Goal: Task Accomplishment & Management: Complete application form

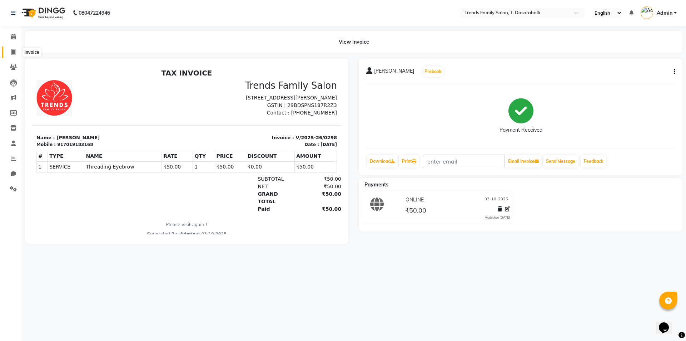
click at [13, 53] on icon at bounding box center [13, 51] width 4 height 5
select select "service"
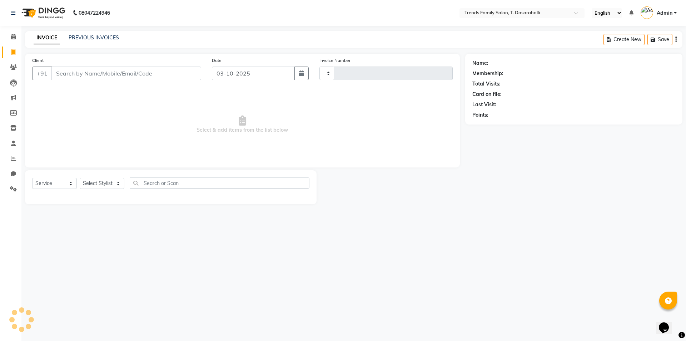
type input "0299"
select select "8481"
click at [75, 72] on input "Client" at bounding box center [126, 73] width 150 height 14
type input "8971515886"
click at [192, 78] on button "Add Client" at bounding box center [182, 73] width 37 height 14
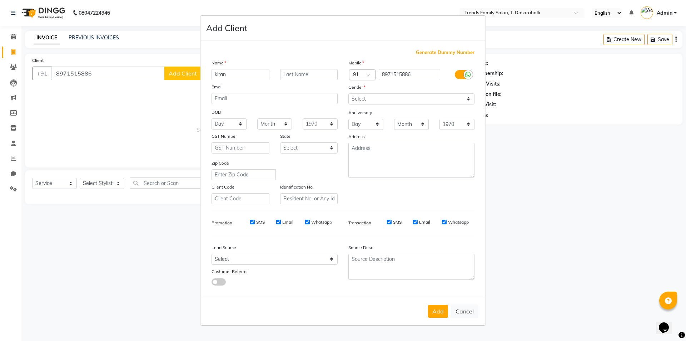
type input "kiran"
click at [370, 100] on select "Select [DEMOGRAPHIC_DATA] [DEMOGRAPHIC_DATA] Other Prefer Not To Say" at bounding box center [412, 98] width 126 height 11
select select "[DEMOGRAPHIC_DATA]"
click at [349, 93] on select "Select [DEMOGRAPHIC_DATA] [DEMOGRAPHIC_DATA] Other Prefer Not To Say" at bounding box center [412, 98] width 126 height 11
click at [448, 315] on button "Add" at bounding box center [438, 311] width 20 height 13
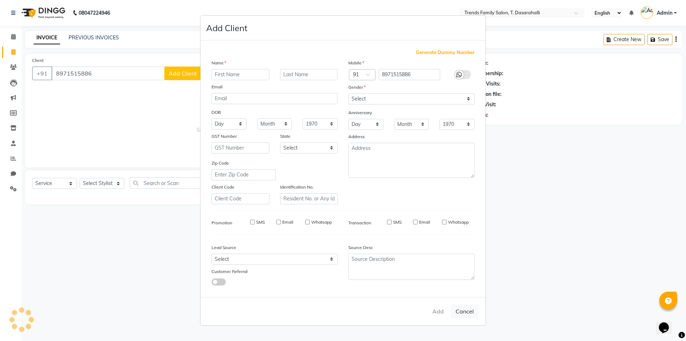
select select
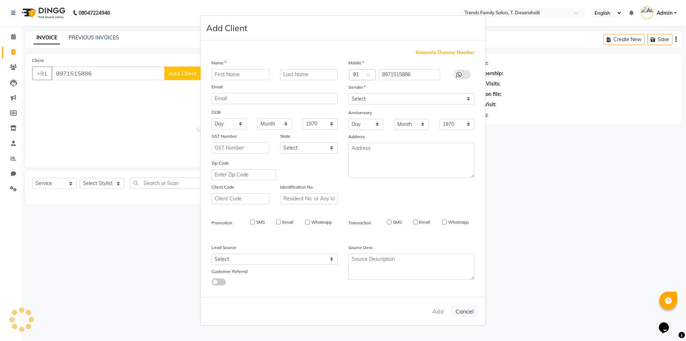
select select
checkbox input "false"
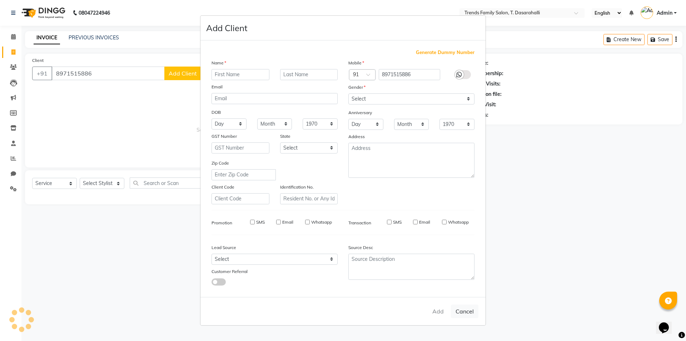
checkbox input "false"
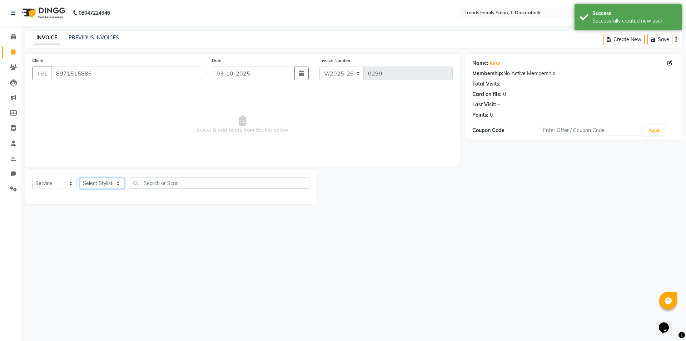
click at [109, 180] on select "Select Stylist [PERSON_NAME] [PERSON_NAME] Ayaan [PERSON_NAME] Danish Danish [P…" at bounding box center [102, 183] width 45 height 11
select select "89891"
click at [80, 178] on select "Select Stylist [PERSON_NAME] [PERSON_NAME] Ayaan [PERSON_NAME] Danish Danish [P…" at bounding box center [102, 183] width 45 height 11
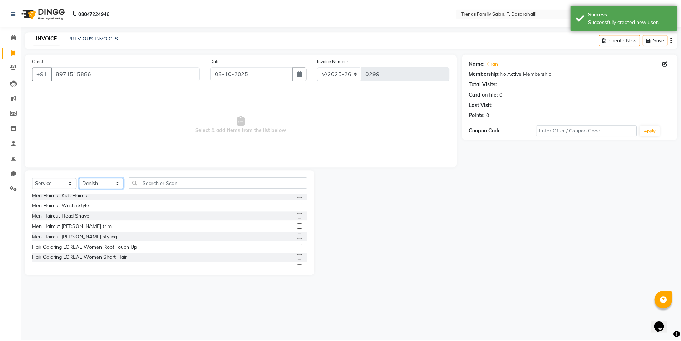
scroll to position [107, 0]
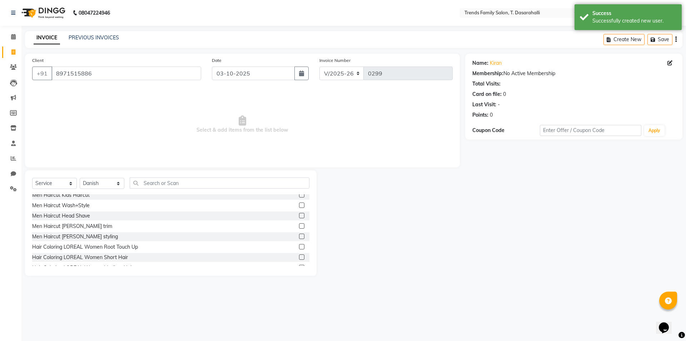
click at [299, 238] on label at bounding box center [301, 235] width 5 height 5
click at [299, 238] on input "checkbox" at bounding box center [301, 236] width 5 height 5
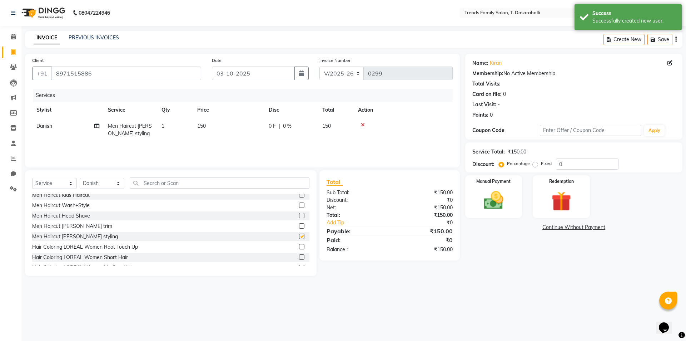
checkbox input "false"
click at [160, 129] on td "1" at bounding box center [175, 130] width 36 height 24
select select "89891"
drag, startPoint x: 276, startPoint y: 136, endPoint x: 192, endPoint y: 122, distance: 85.2
click at [192, 122] on tr "[PERSON_NAME] [PERSON_NAME] [PERSON_NAME] Danish Danish [PERSON_NAME] R Dichen …" at bounding box center [242, 133] width 421 height 30
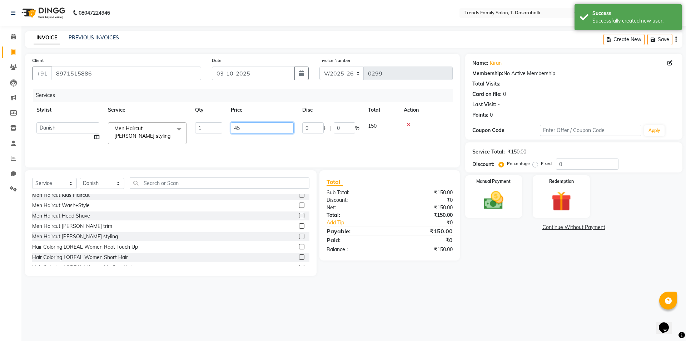
type input "450"
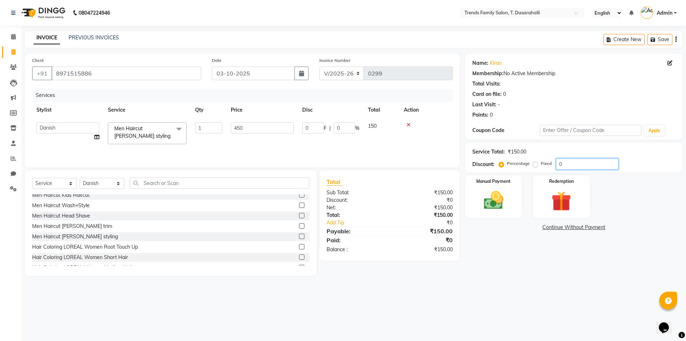
drag, startPoint x: 570, startPoint y: 161, endPoint x: 500, endPoint y: 167, distance: 70.3
click at [502, 167] on div "Percentage Fixed 0" at bounding box center [559, 163] width 118 height 11
type input "30"
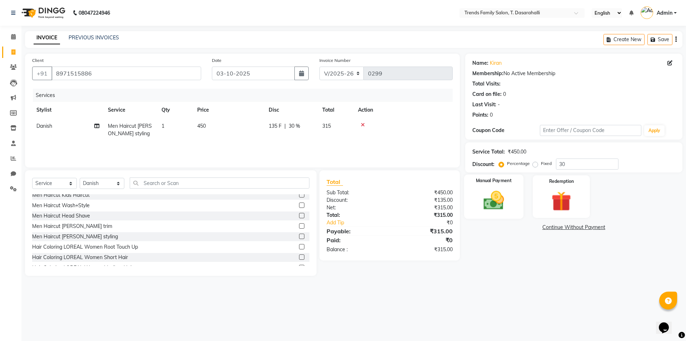
click at [482, 202] on img at bounding box center [493, 200] width 33 height 24
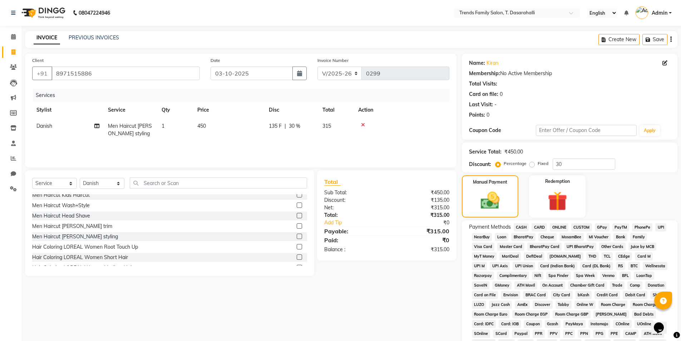
click at [555, 226] on span "ONLINE" at bounding box center [559, 227] width 19 height 8
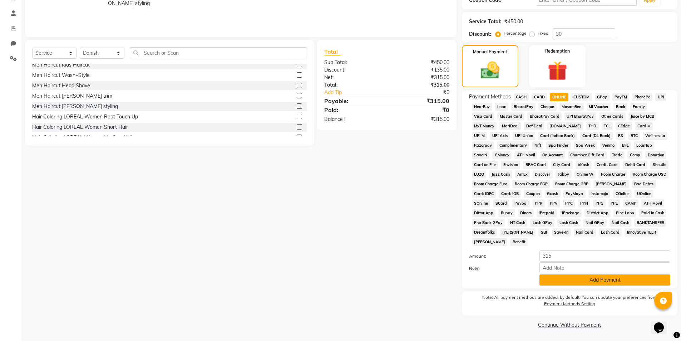
click at [607, 284] on button "Add Payment" at bounding box center [604, 279] width 131 height 11
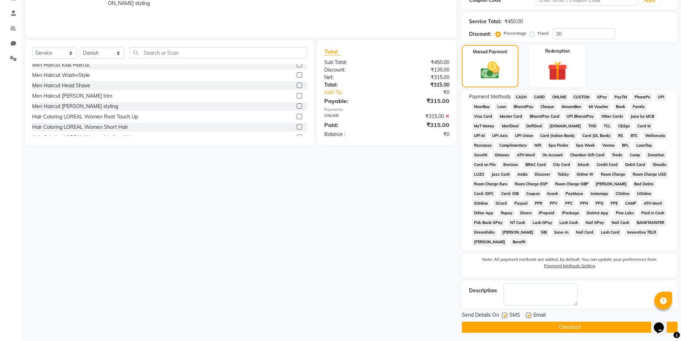
click at [611, 329] on button "Checkout" at bounding box center [570, 326] width 216 height 11
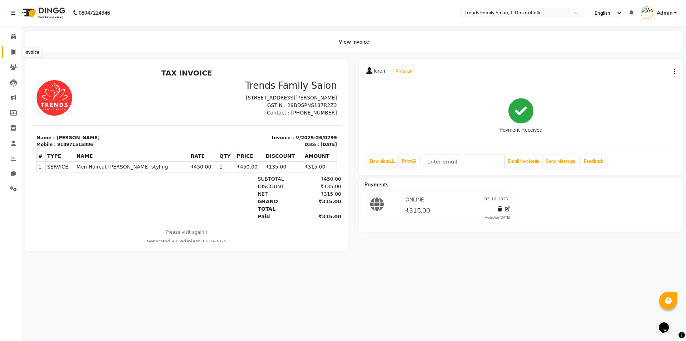
click at [13, 50] on icon at bounding box center [13, 51] width 4 height 5
select select "service"
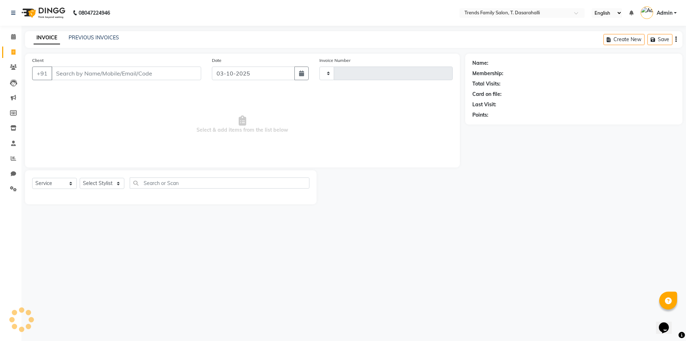
type input "0300"
select select "8481"
click at [71, 73] on input "Client" at bounding box center [126, 73] width 150 height 14
type input "9108633794"
click at [176, 75] on span "Add Client" at bounding box center [183, 73] width 28 height 7
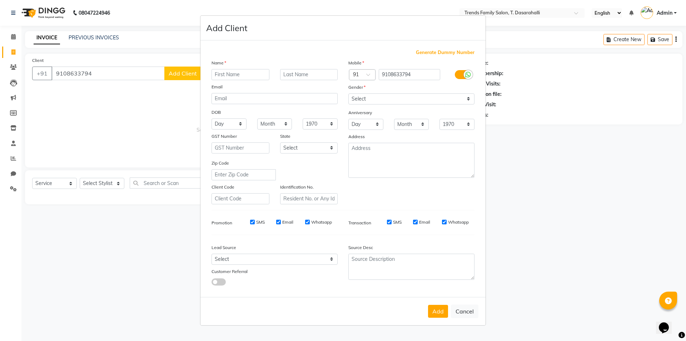
click at [234, 75] on input "text" at bounding box center [241, 74] width 58 height 11
type input "[PERSON_NAME]"
click at [412, 95] on select "Select [DEMOGRAPHIC_DATA] [DEMOGRAPHIC_DATA] Other Prefer Not To Say" at bounding box center [412, 98] width 126 height 11
select select "[DEMOGRAPHIC_DATA]"
click at [349, 93] on select "Select [DEMOGRAPHIC_DATA] [DEMOGRAPHIC_DATA] Other Prefer Not To Say" at bounding box center [412, 98] width 126 height 11
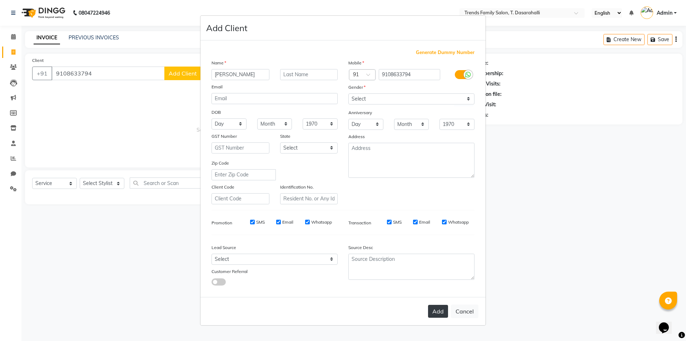
click at [440, 313] on button "Add" at bounding box center [438, 311] width 20 height 13
select select
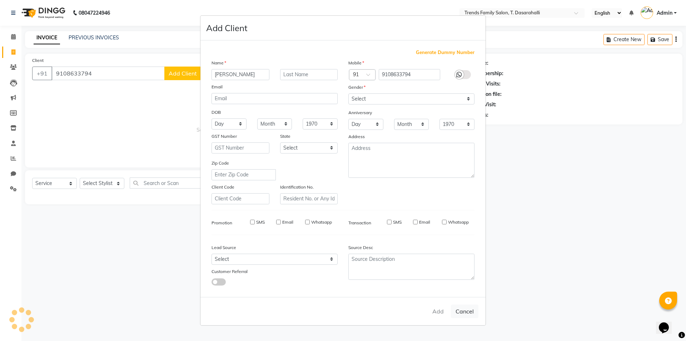
select select
checkbox input "false"
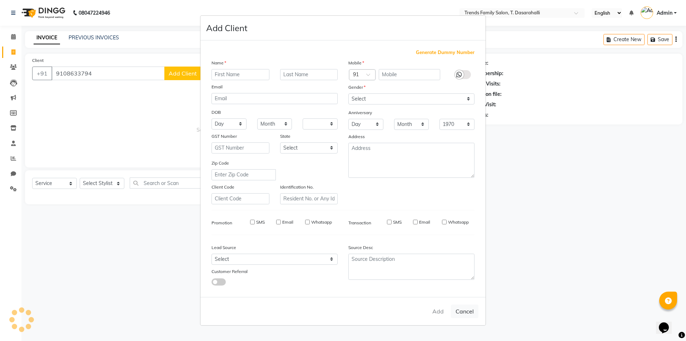
checkbox input "false"
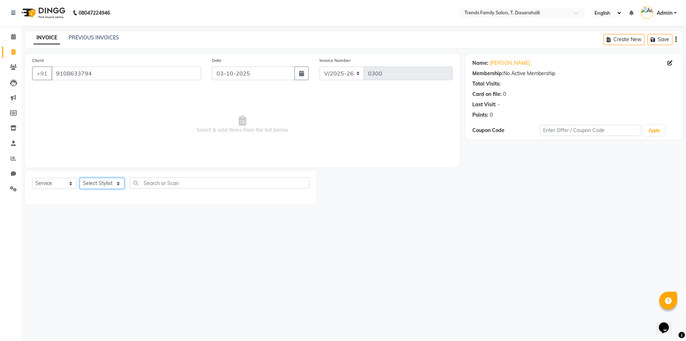
click at [95, 186] on select "Select Stylist [PERSON_NAME] [PERSON_NAME] Ayaan [PERSON_NAME] Danish Danish [P…" at bounding box center [102, 183] width 45 height 11
select select "90105"
click at [80, 178] on select "Select Stylist [PERSON_NAME] [PERSON_NAME] Ayaan [PERSON_NAME] Danish Danish [P…" at bounding box center [102, 183] width 45 height 11
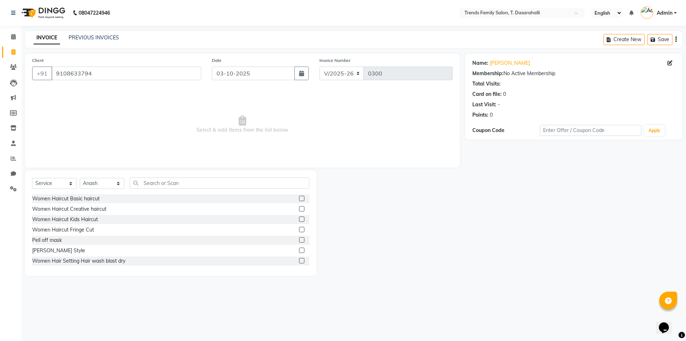
click at [299, 208] on label at bounding box center [301, 208] width 5 height 5
click at [299, 208] on input "checkbox" at bounding box center [301, 209] width 5 height 5
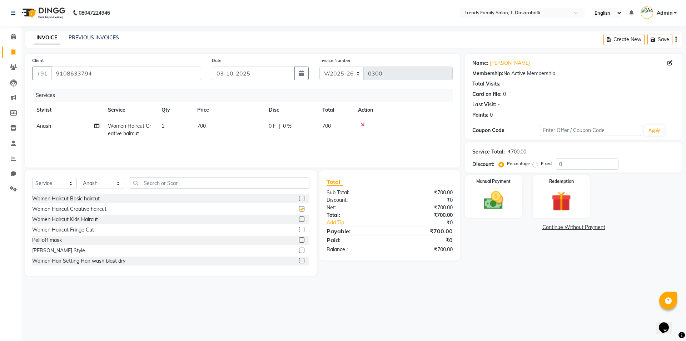
checkbox input "false"
drag, startPoint x: 572, startPoint y: 156, endPoint x: 392, endPoint y: 124, distance: 183.0
click at [480, 152] on div "Service Total: ₹700.00 Discount: Percentage Fixed 0" at bounding box center [574, 157] width 203 height 24
drag, startPoint x: 576, startPoint y: 165, endPoint x: 428, endPoint y: 156, distance: 147.9
click at [444, 163] on div "Client [PHONE_NUMBER] Date [DATE] Invoice Number V/2025 V/[PHONE_NUMBER] Servic…" at bounding box center [354, 165] width 669 height 222
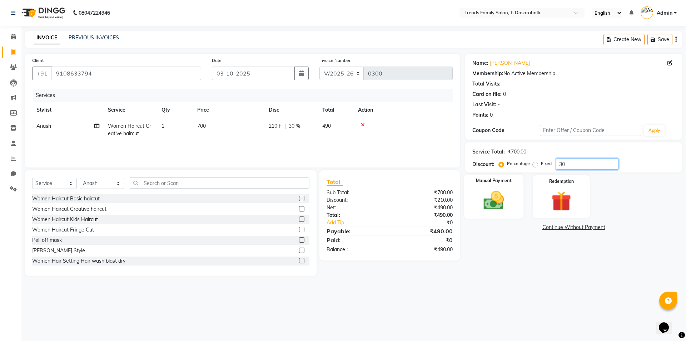
type input "30"
click at [488, 196] on img at bounding box center [493, 200] width 33 height 24
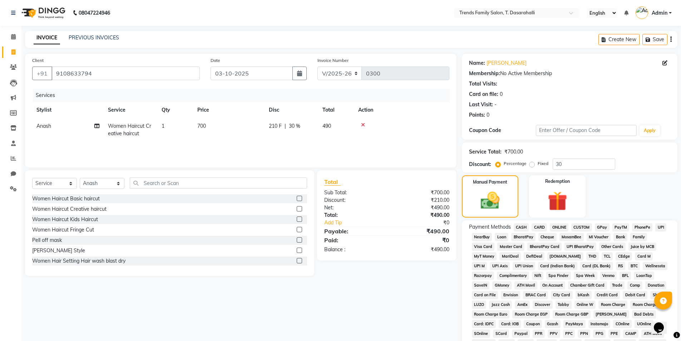
click at [563, 225] on span "ONLINE" at bounding box center [559, 227] width 19 height 8
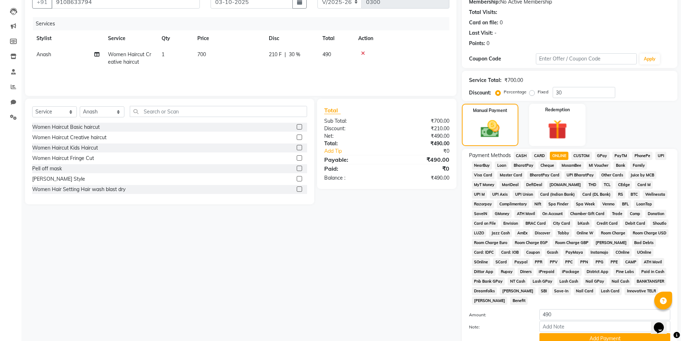
scroll to position [130, 0]
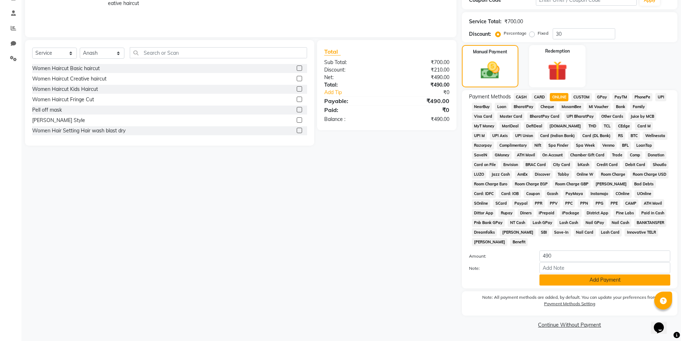
click at [582, 279] on button "Add Payment" at bounding box center [604, 279] width 131 height 11
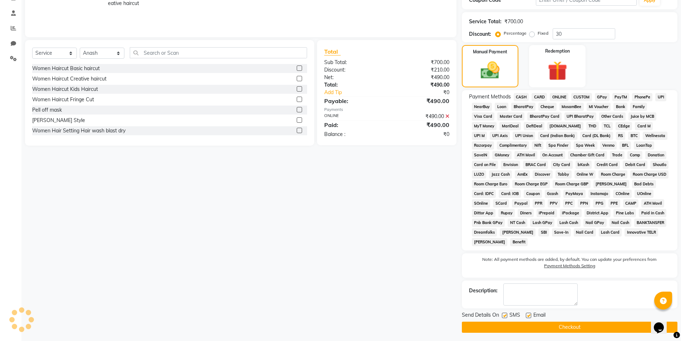
click at [563, 328] on button "Checkout" at bounding box center [570, 326] width 216 height 11
